Goal: Information Seeking & Learning: Check status

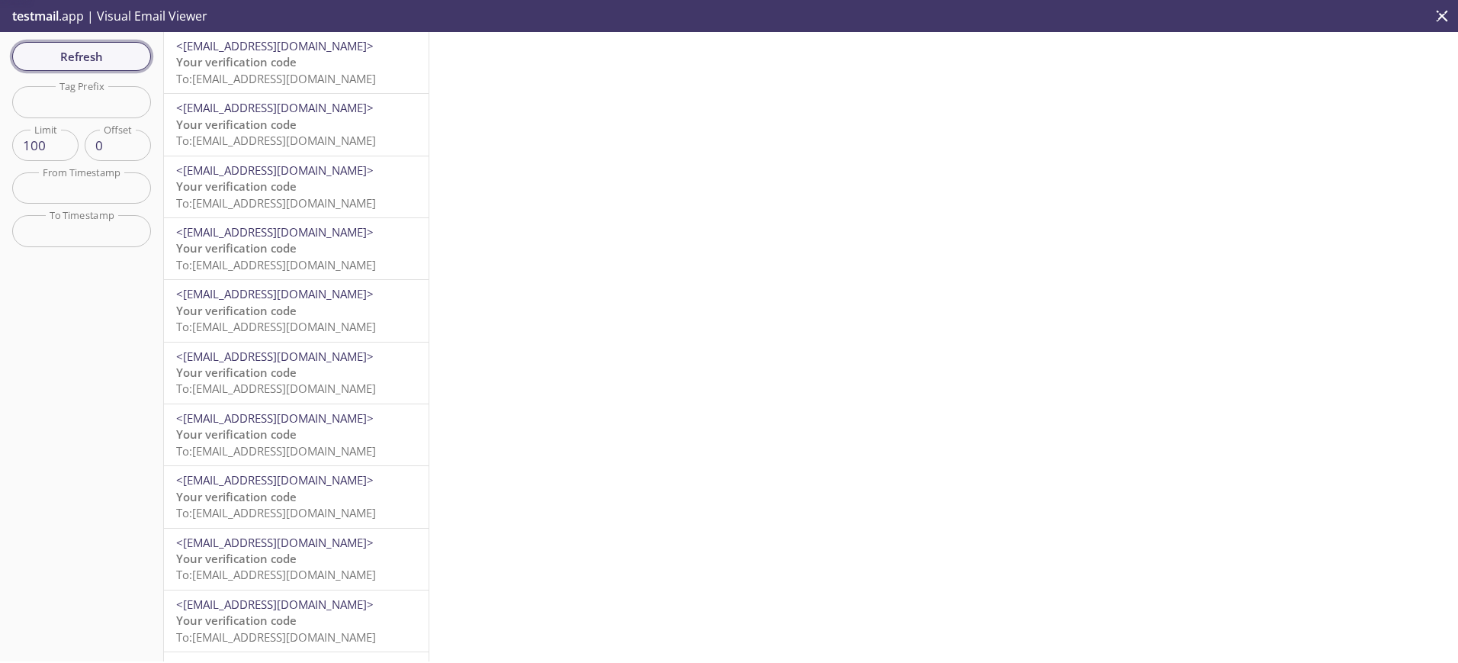
click at [104, 51] on span "Refresh" at bounding box center [81, 57] width 114 height 20
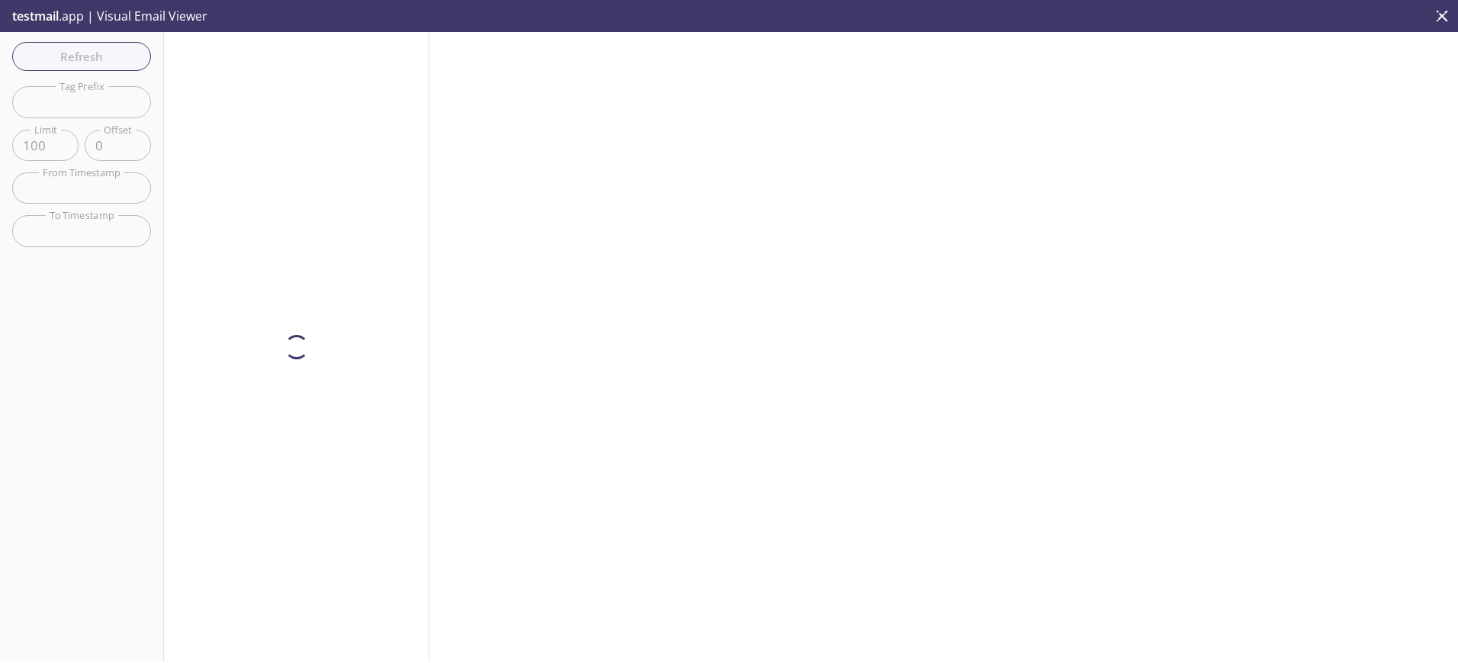
click at [231, 63] on div at bounding box center [296, 346] width 265 height 629
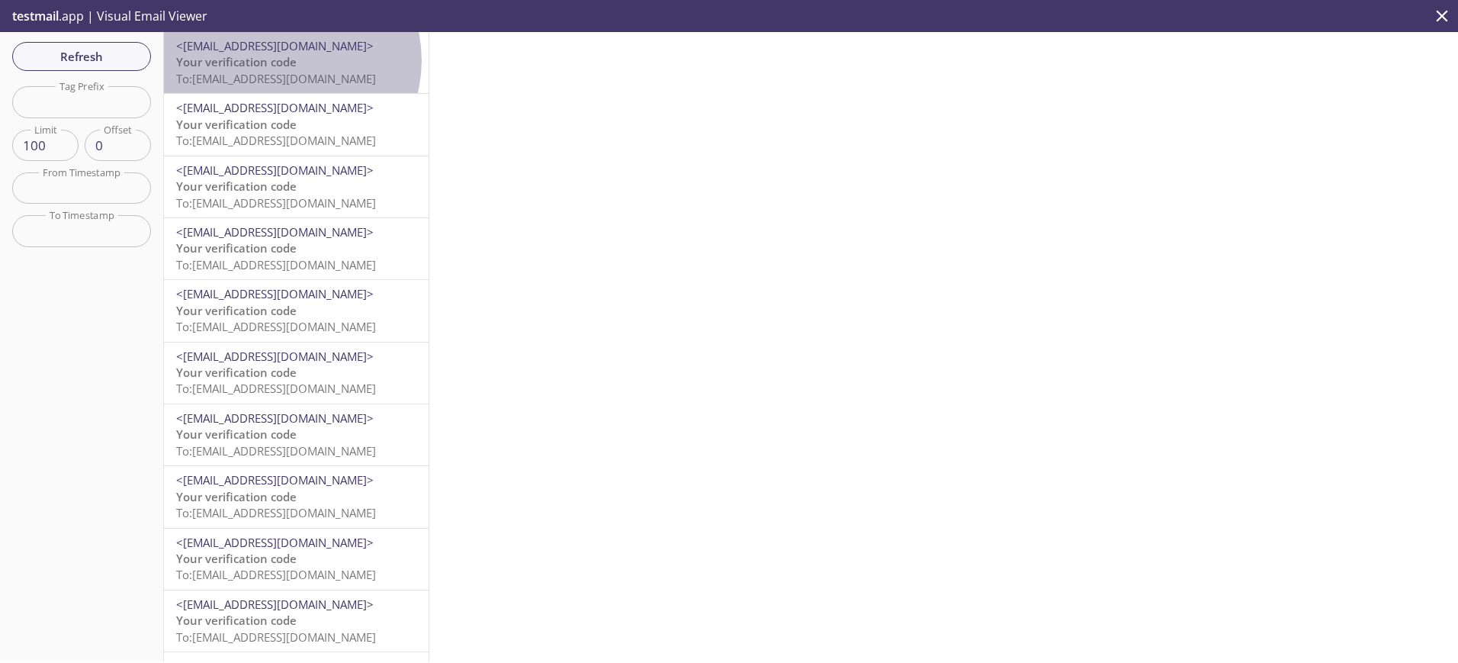
click at [284, 60] on span "Your verification code" at bounding box center [236, 61] width 121 height 15
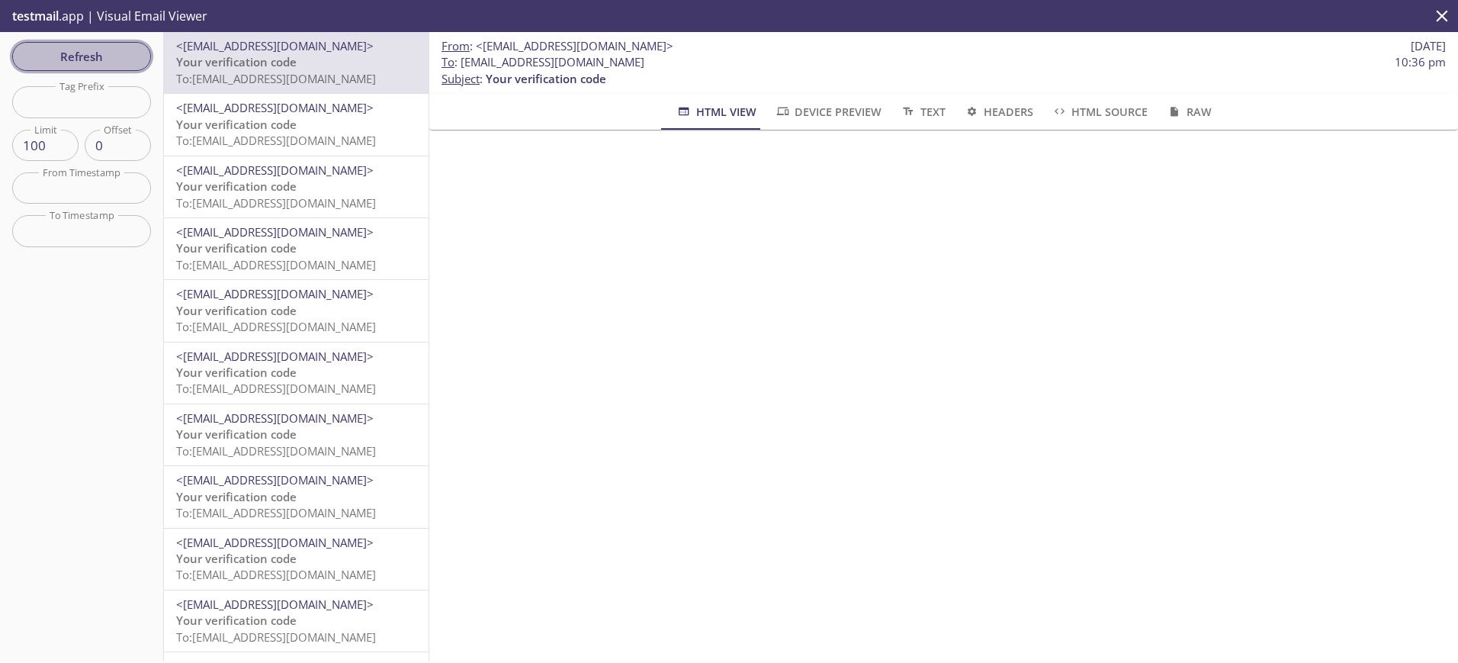
click at [51, 51] on span "Refresh" at bounding box center [81, 57] width 114 height 20
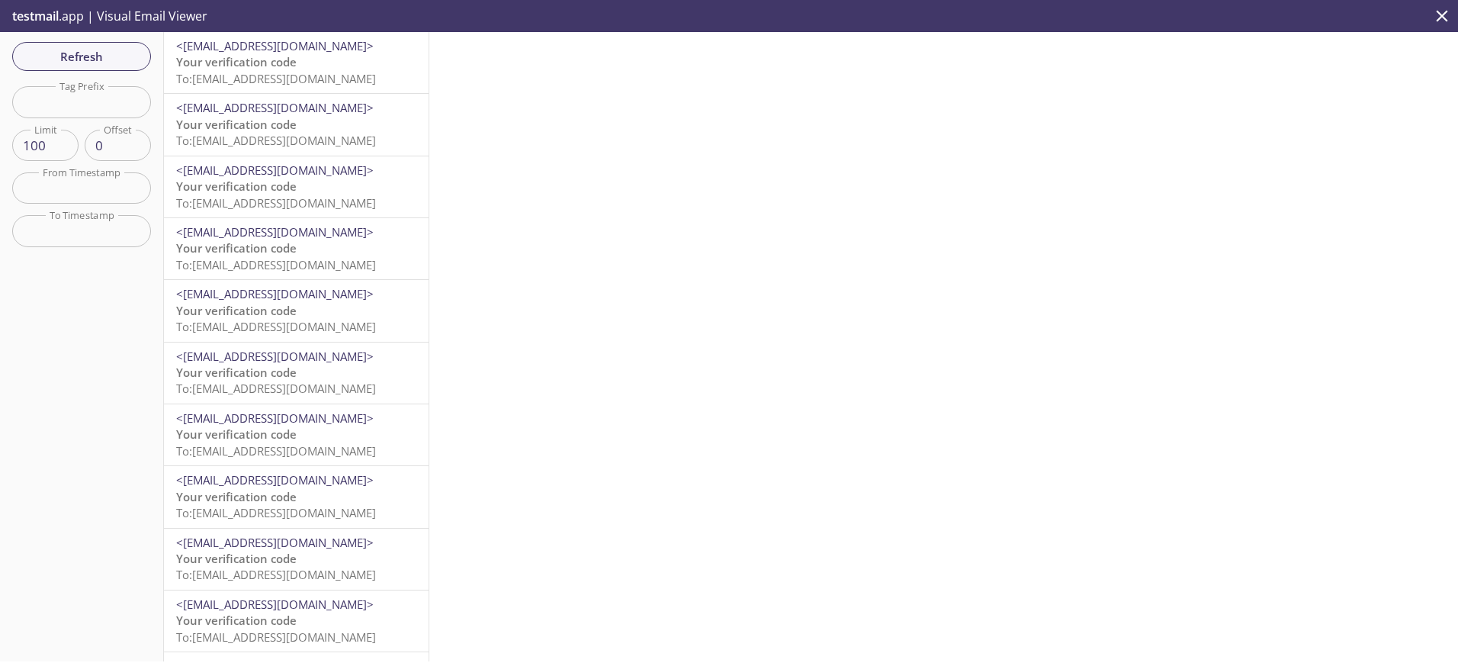
click at [269, 69] on span "Your verification code" at bounding box center [236, 61] width 121 height 15
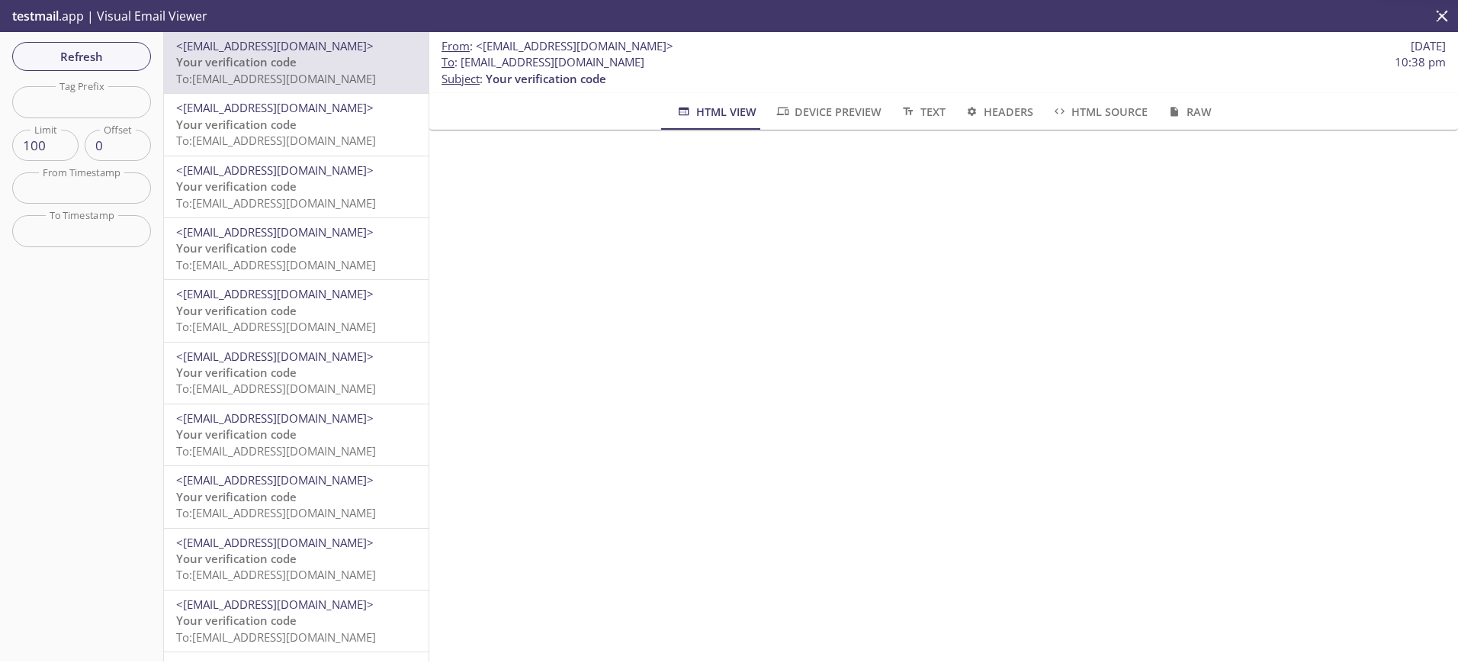
click at [285, 80] on span "To: [EMAIL_ADDRESS][DOMAIN_NAME]" at bounding box center [276, 78] width 200 height 15
click at [62, 52] on span "Refresh" at bounding box center [81, 57] width 114 height 20
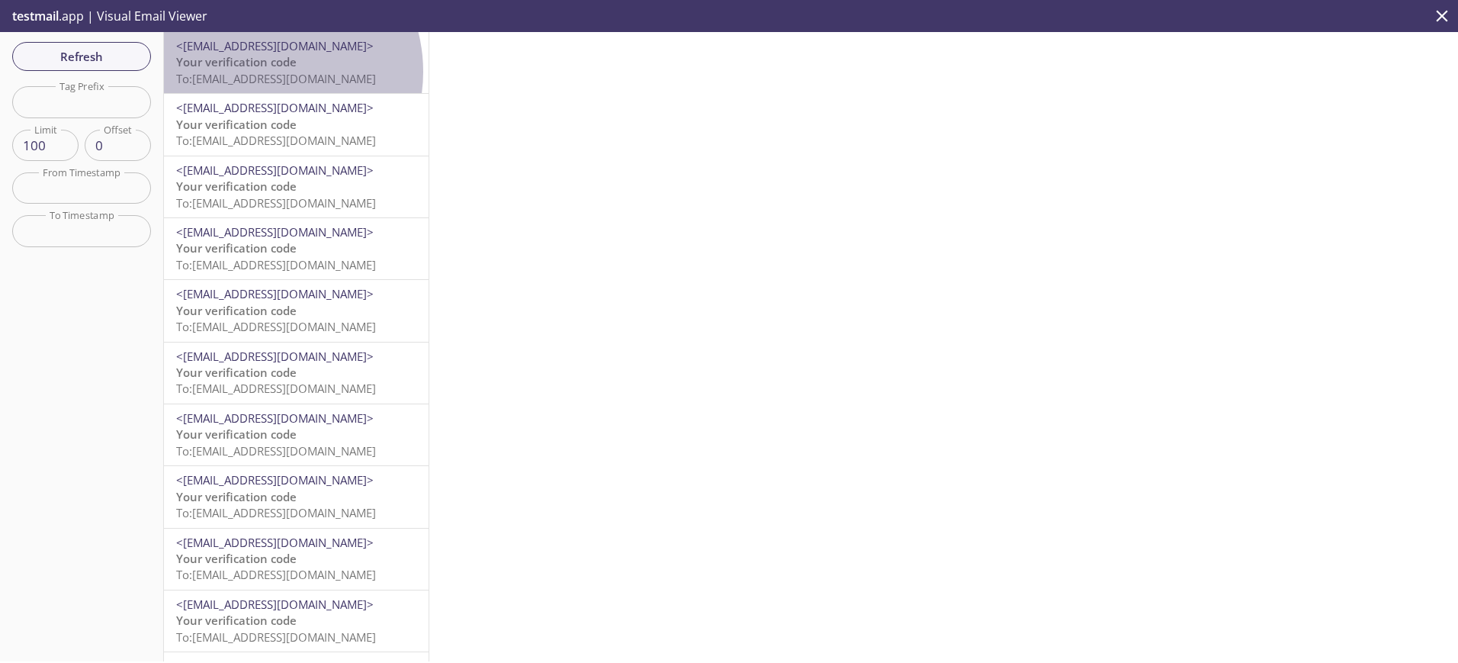
click at [263, 72] on span "To: [EMAIL_ADDRESS][DOMAIN_NAME]" at bounding box center [276, 78] width 200 height 15
